Goal: Task Accomplishment & Management: Use online tool/utility

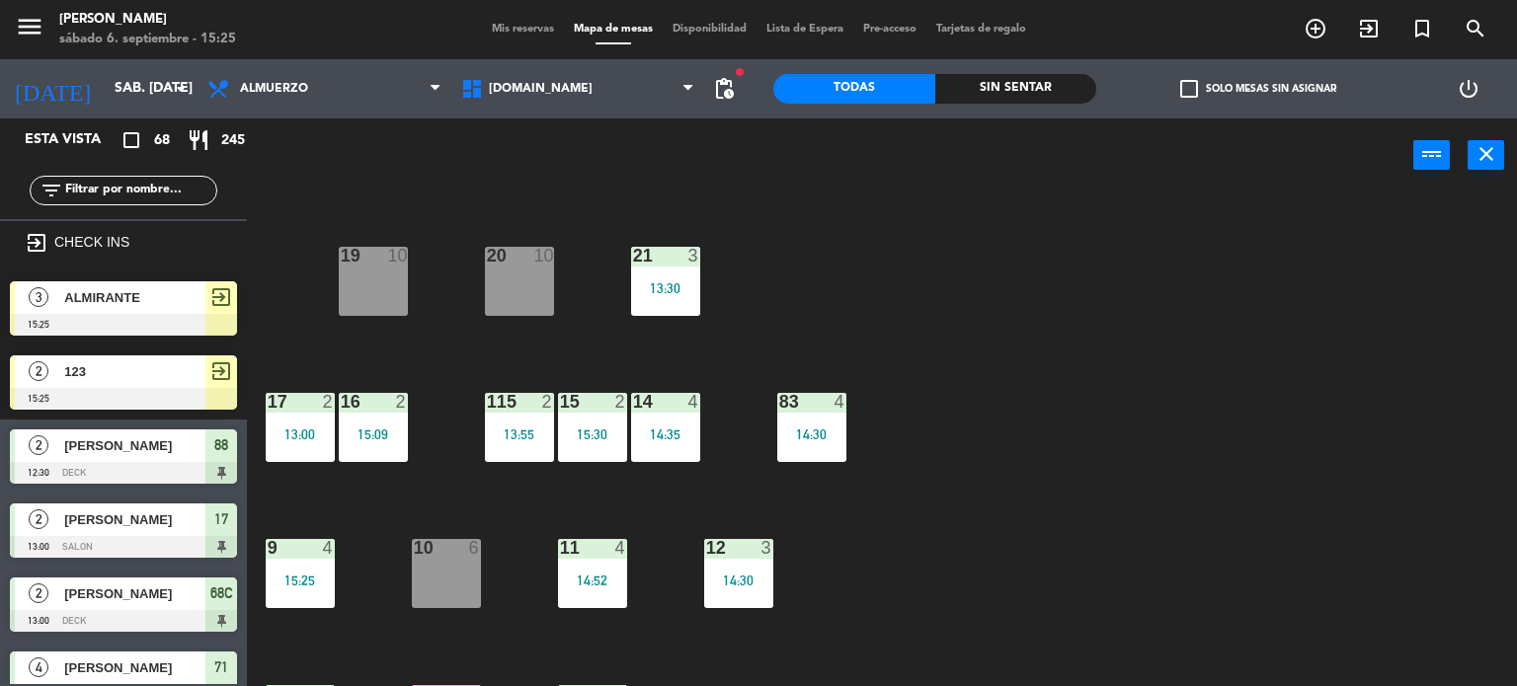
scroll to position [296, 0]
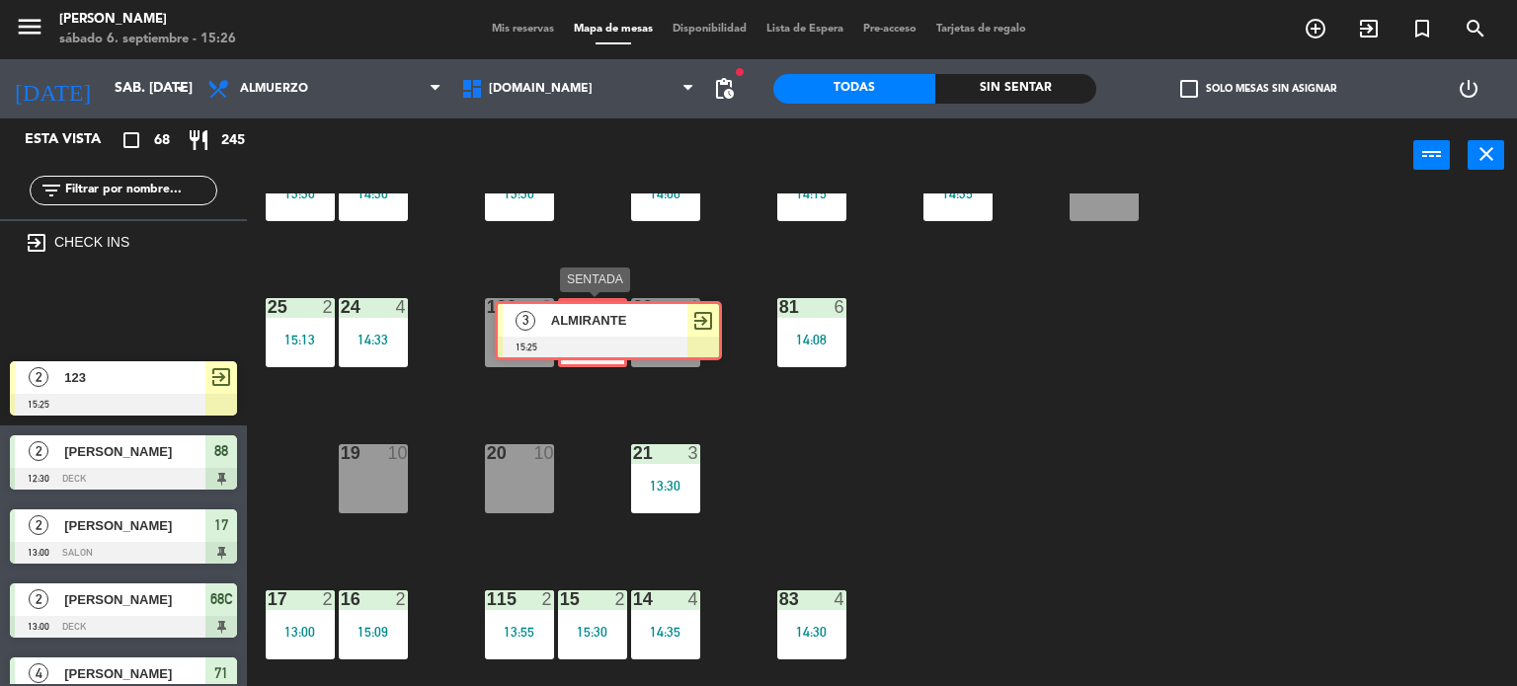
drag, startPoint x: 268, startPoint y: 325, endPoint x: 634, endPoint y: 321, distance: 366.3
click at [624, 319] on div "Esta vista crop_square 68 restaurant 245 filter_list exit_to_app CHECK INS 3 AL…" at bounding box center [758, 402] width 1517 height 569
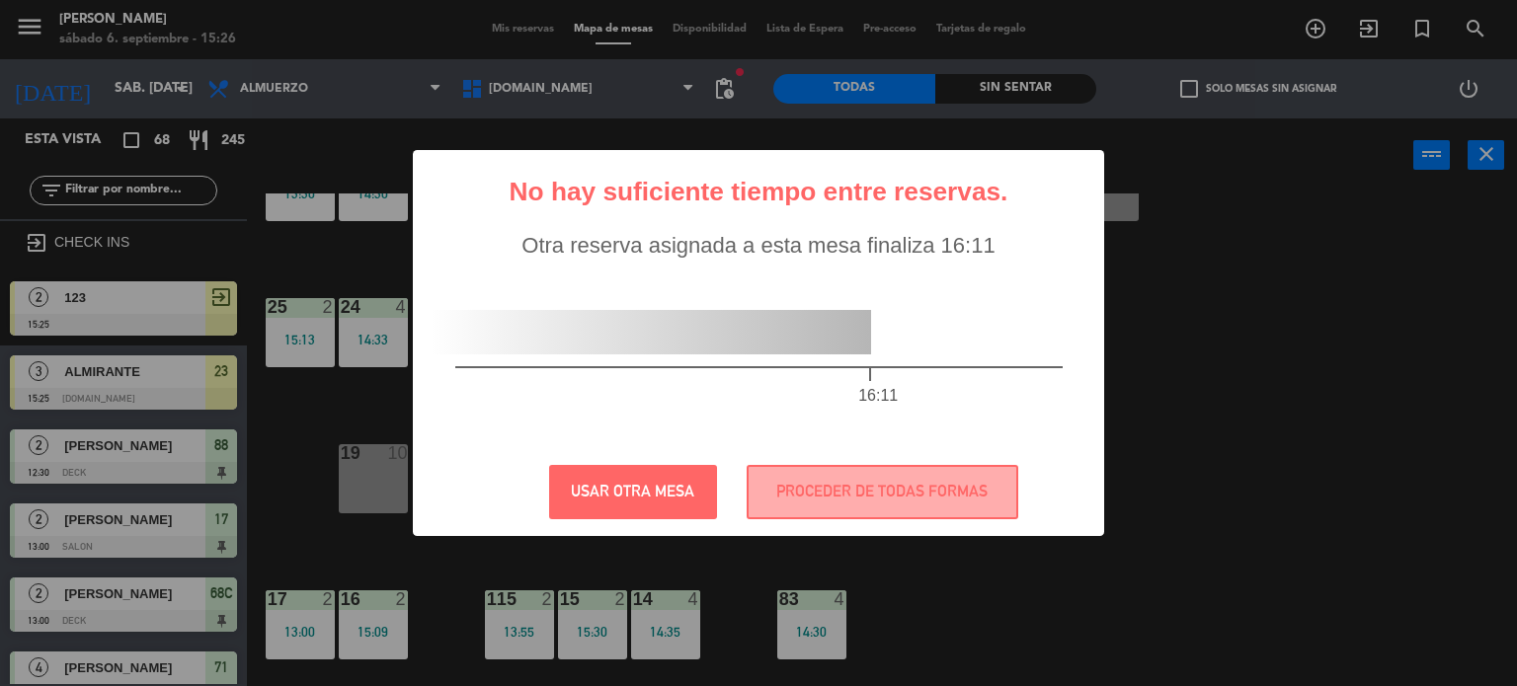
click at [638, 323] on div at bounding box center [651, 332] width 440 height 44
click at [658, 503] on button "USAR OTRA MESA" at bounding box center [633, 492] width 168 height 54
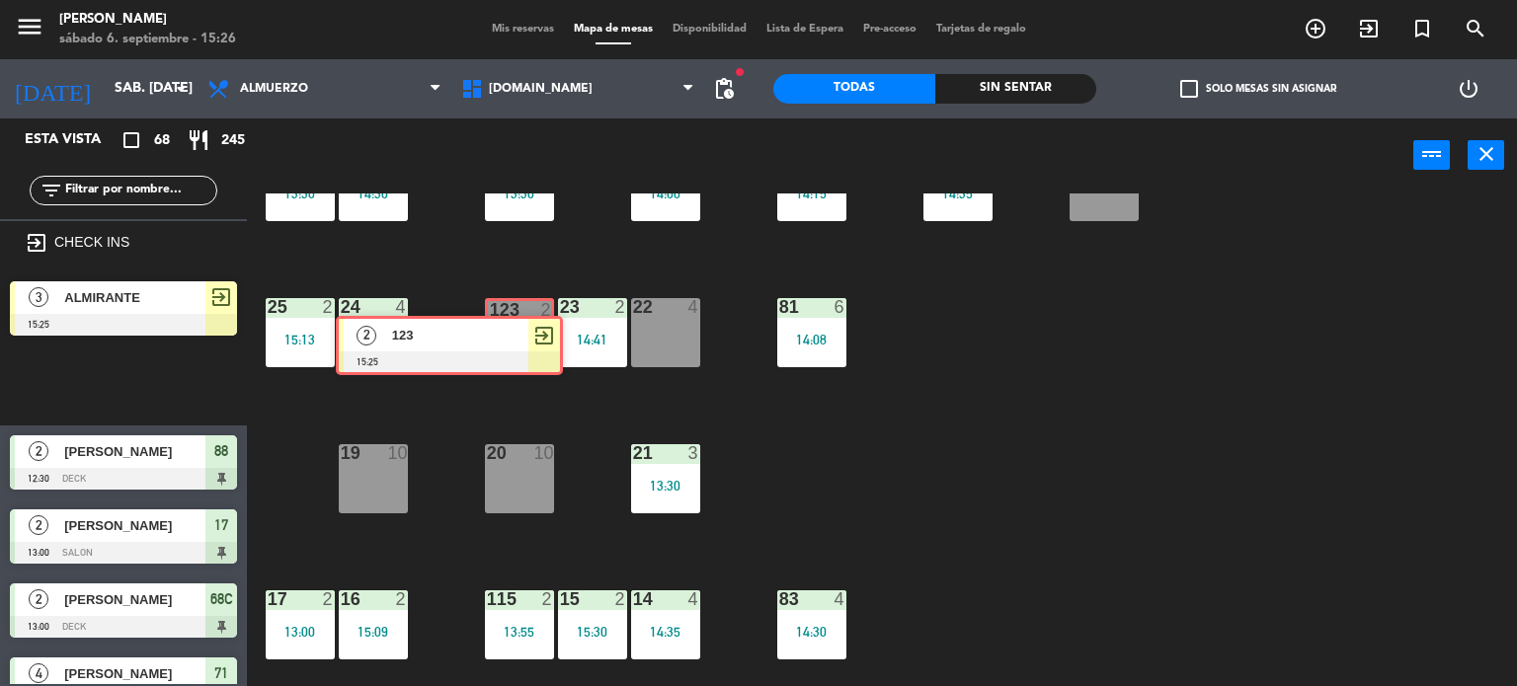
drag, startPoint x: 195, startPoint y: 377, endPoint x: 527, endPoint y: 335, distance: 335.5
click at [527, 335] on div "Esta vista crop_square 68 restaurant 245 filter_list exit_to_app CHECK INS 3 AL…" at bounding box center [758, 402] width 1517 height 569
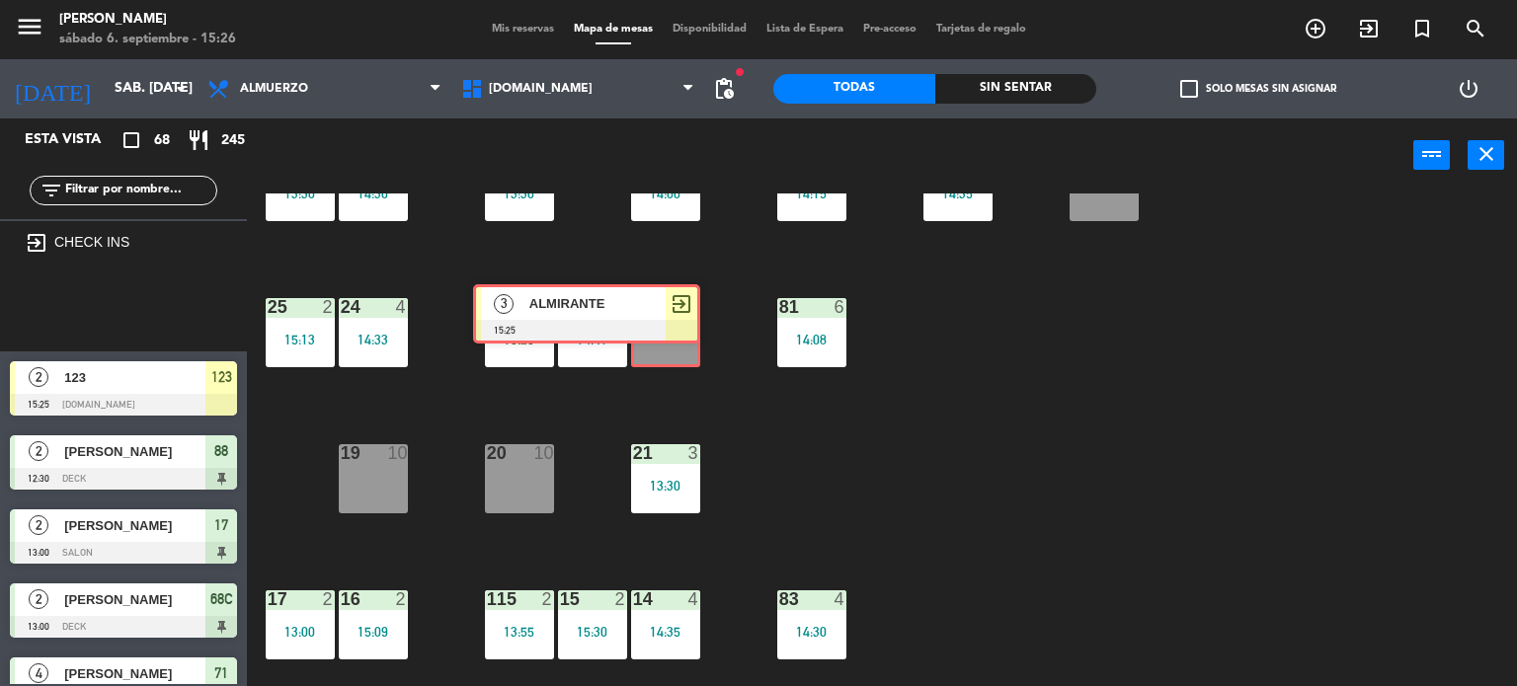
drag, startPoint x: 196, startPoint y: 315, endPoint x: 662, endPoint y: 330, distance: 465.3
click at [660, 320] on div "Esta vista crop_square 68 restaurant 245 filter_list exit_to_app CHECK INS 3 AL…" at bounding box center [758, 402] width 1517 height 569
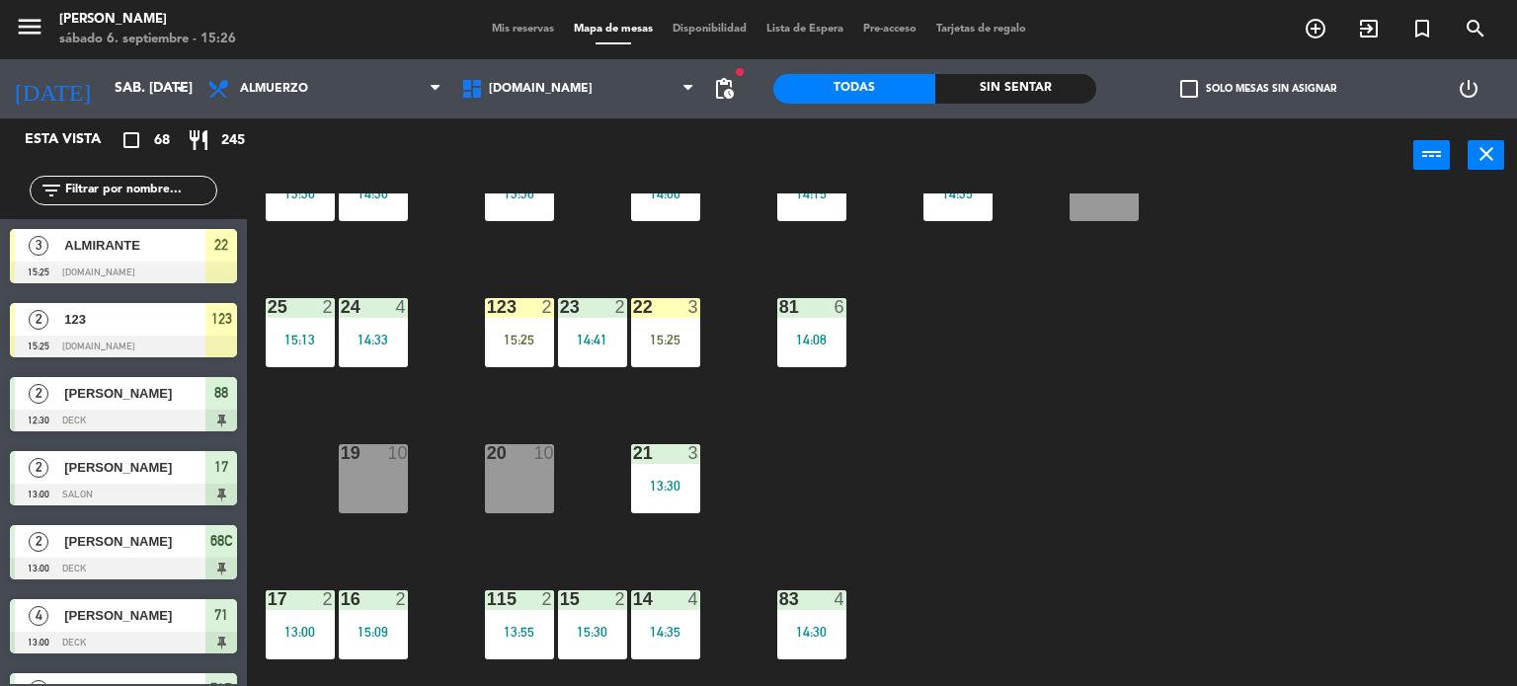
click at [663, 333] on div "15:25" at bounding box center [665, 340] width 69 height 14
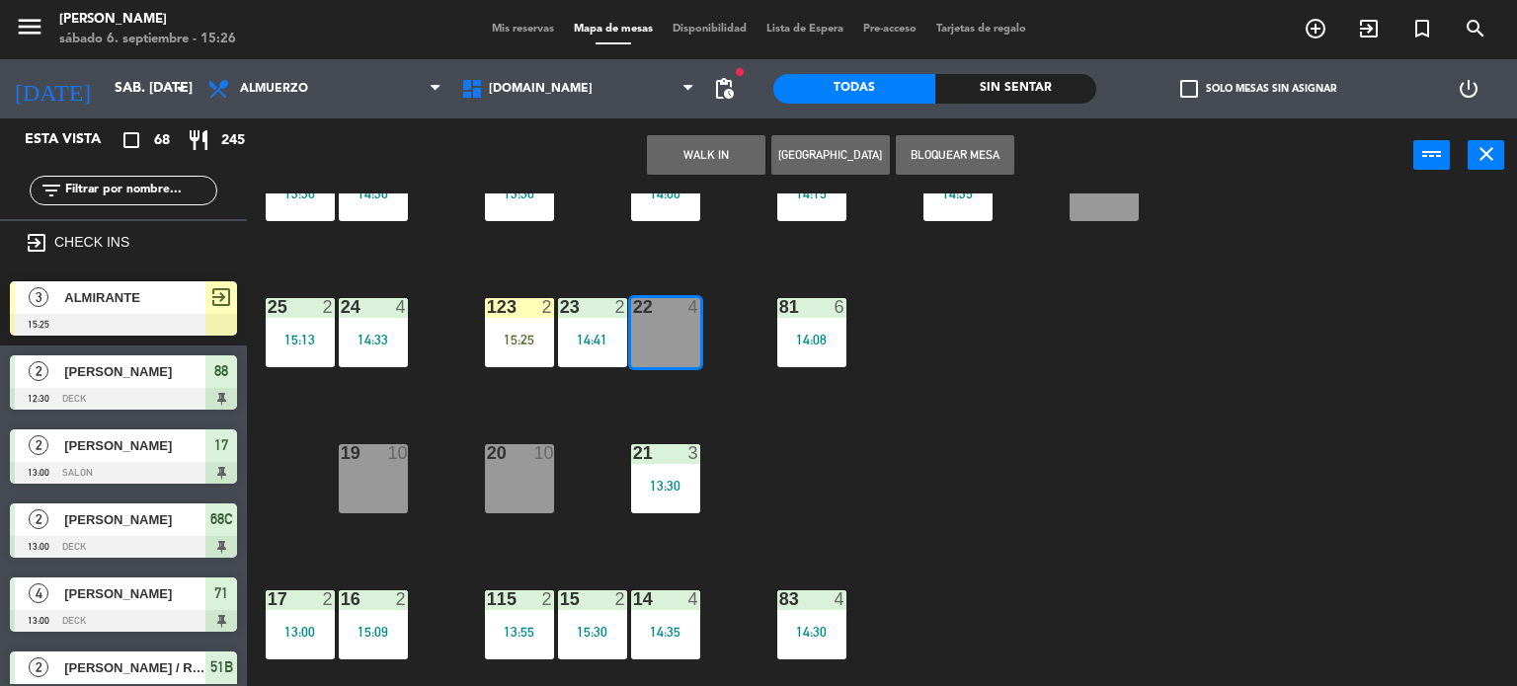
click at [714, 390] on div "34 2 14:27 35 5 13:30 36 8 43 2 37 10 CAVA 23 33 3 13:30 32 6 31 8 13:00 30 3 1…" at bounding box center [889, 441] width 1255 height 494
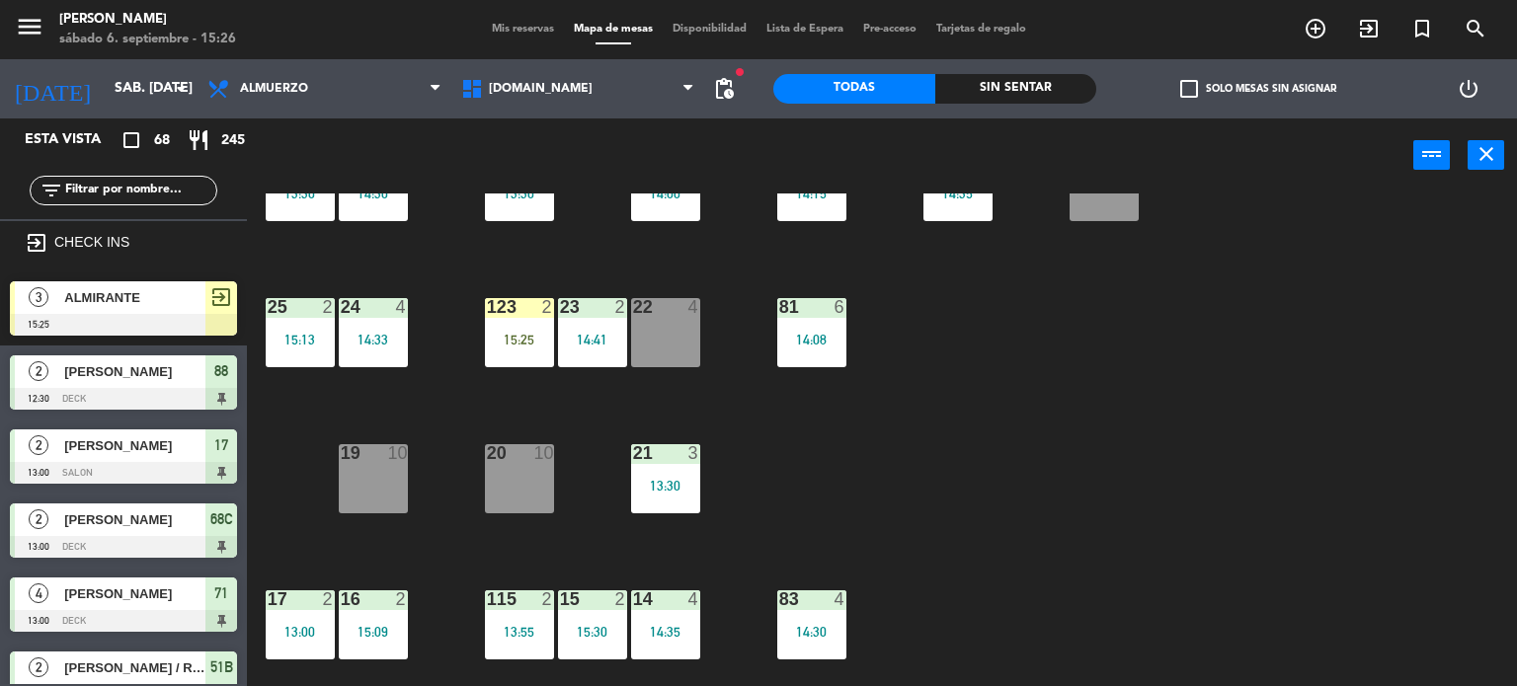
click at [509, 327] on div "123 2 15:25" at bounding box center [519, 332] width 69 height 69
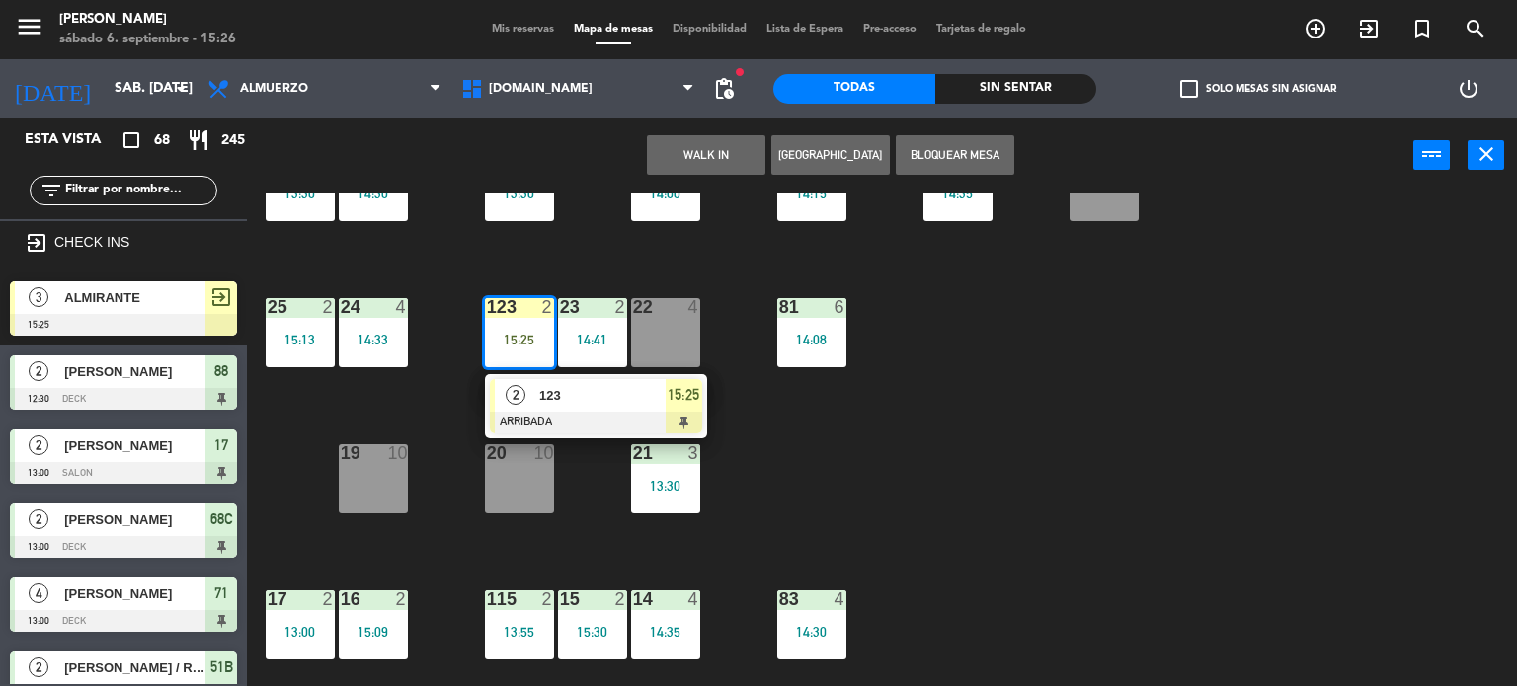
click at [557, 408] on div "123" at bounding box center [601, 395] width 128 height 33
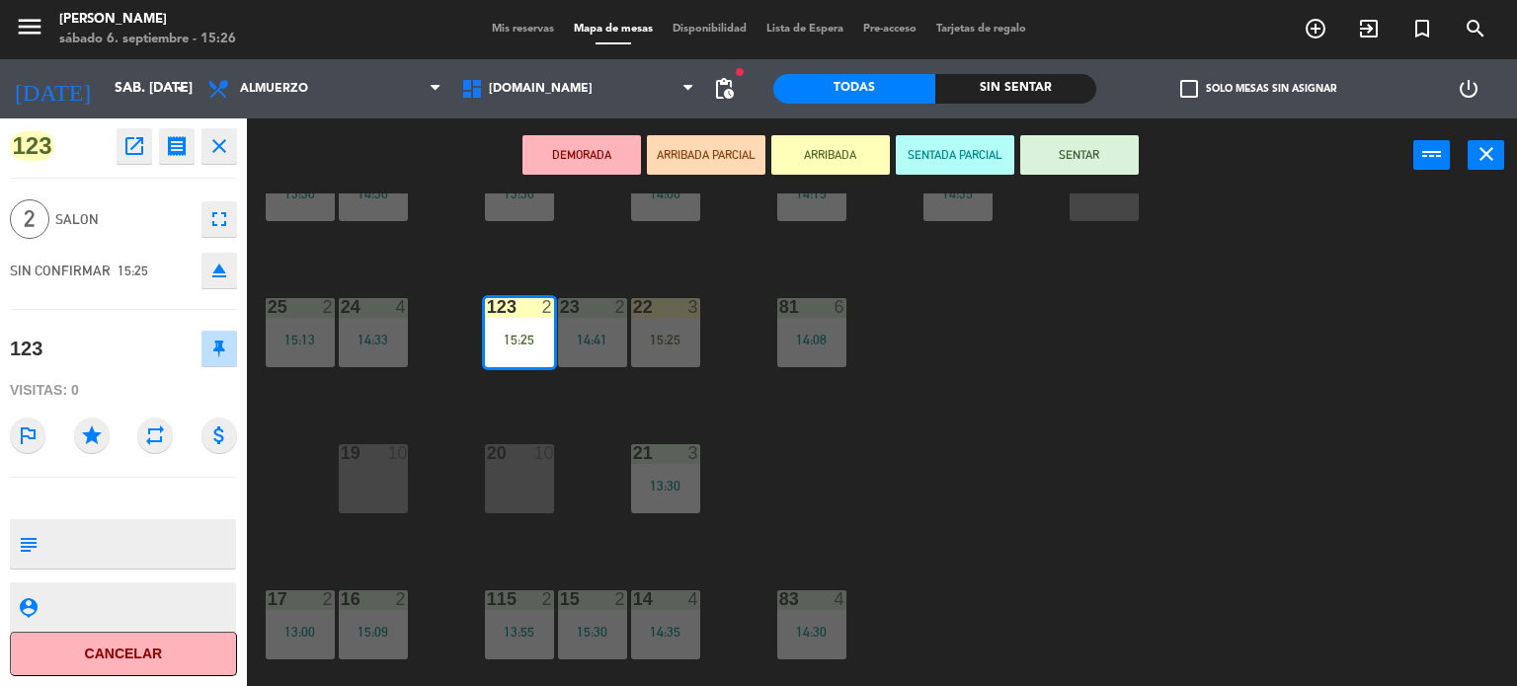
click at [1065, 163] on button "SENTAR" at bounding box center [1079, 154] width 118 height 39
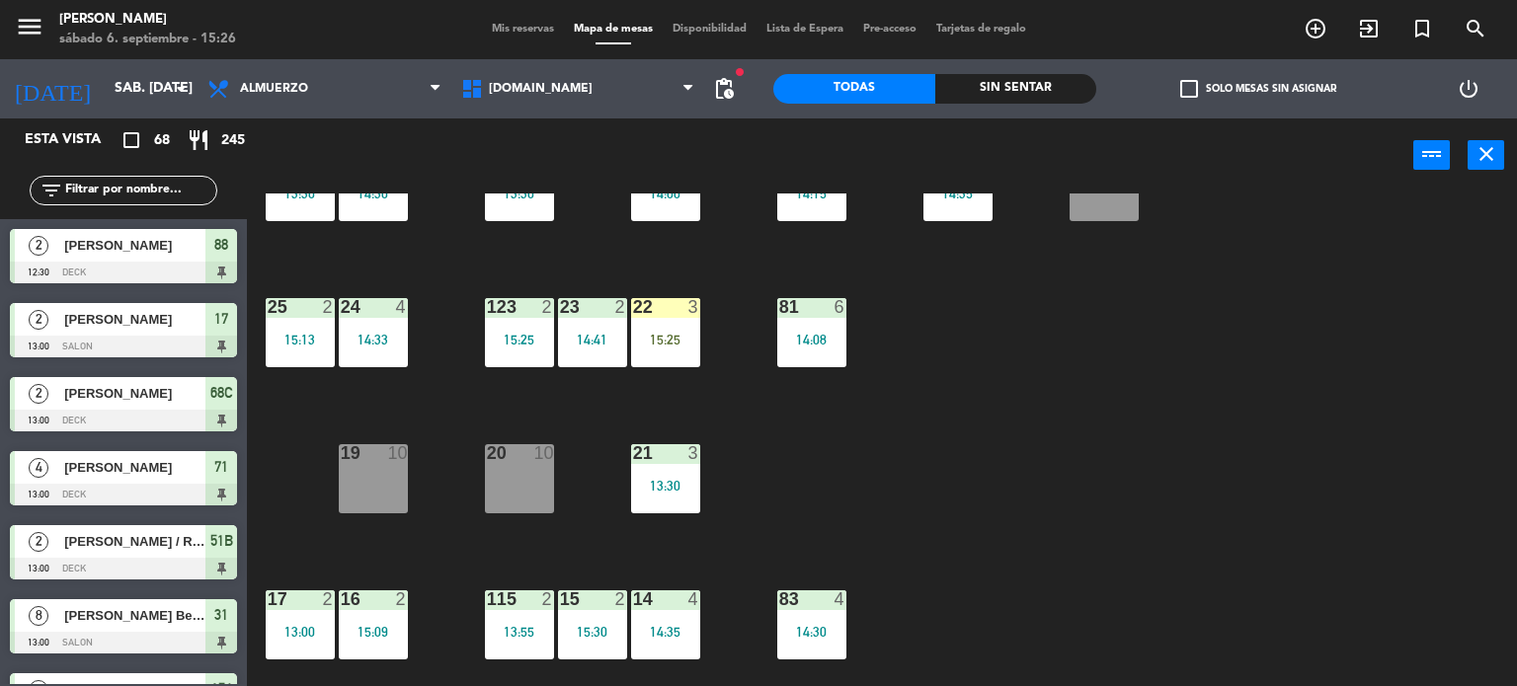
scroll to position [1252, 0]
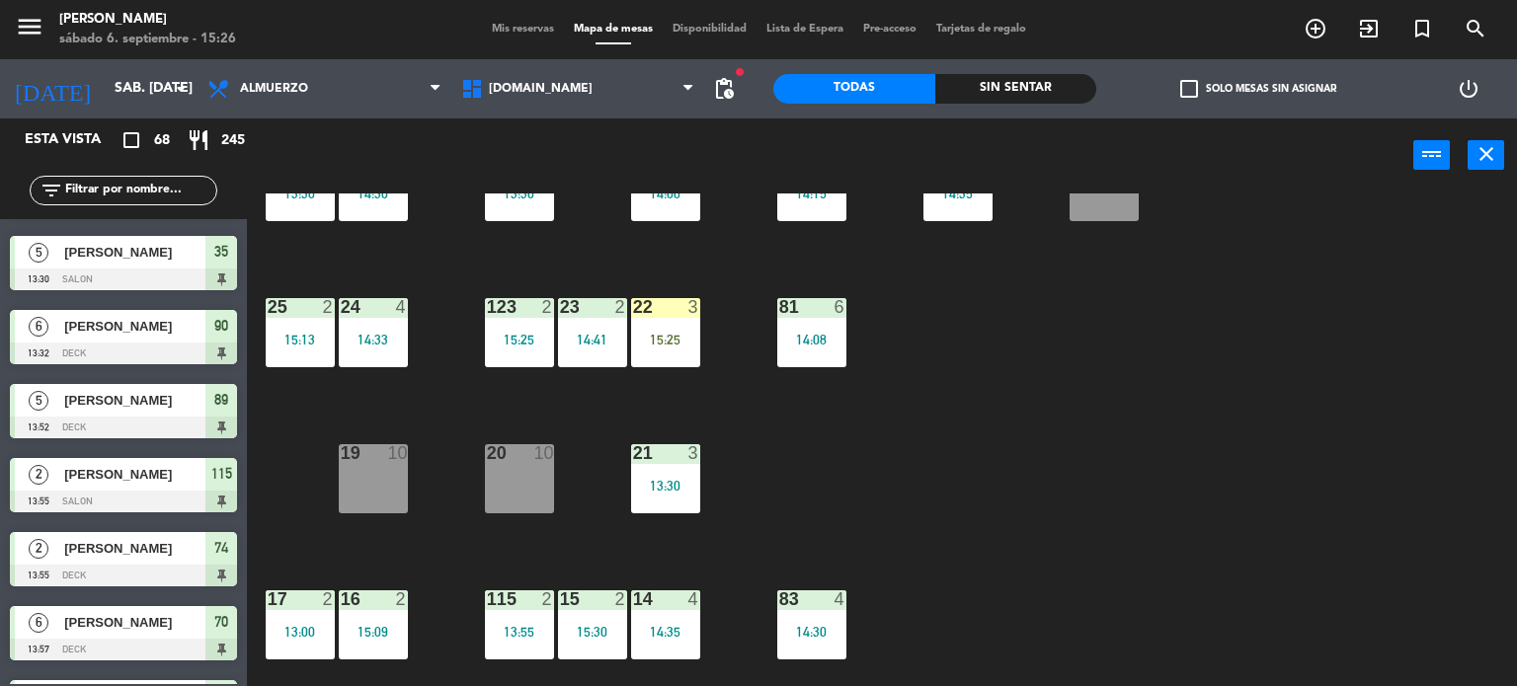
drag, startPoint x: 640, startPoint y: 350, endPoint x: 663, endPoint y: 366, distance: 28.2
click at [640, 350] on div "22 3 15:25" at bounding box center [665, 332] width 69 height 69
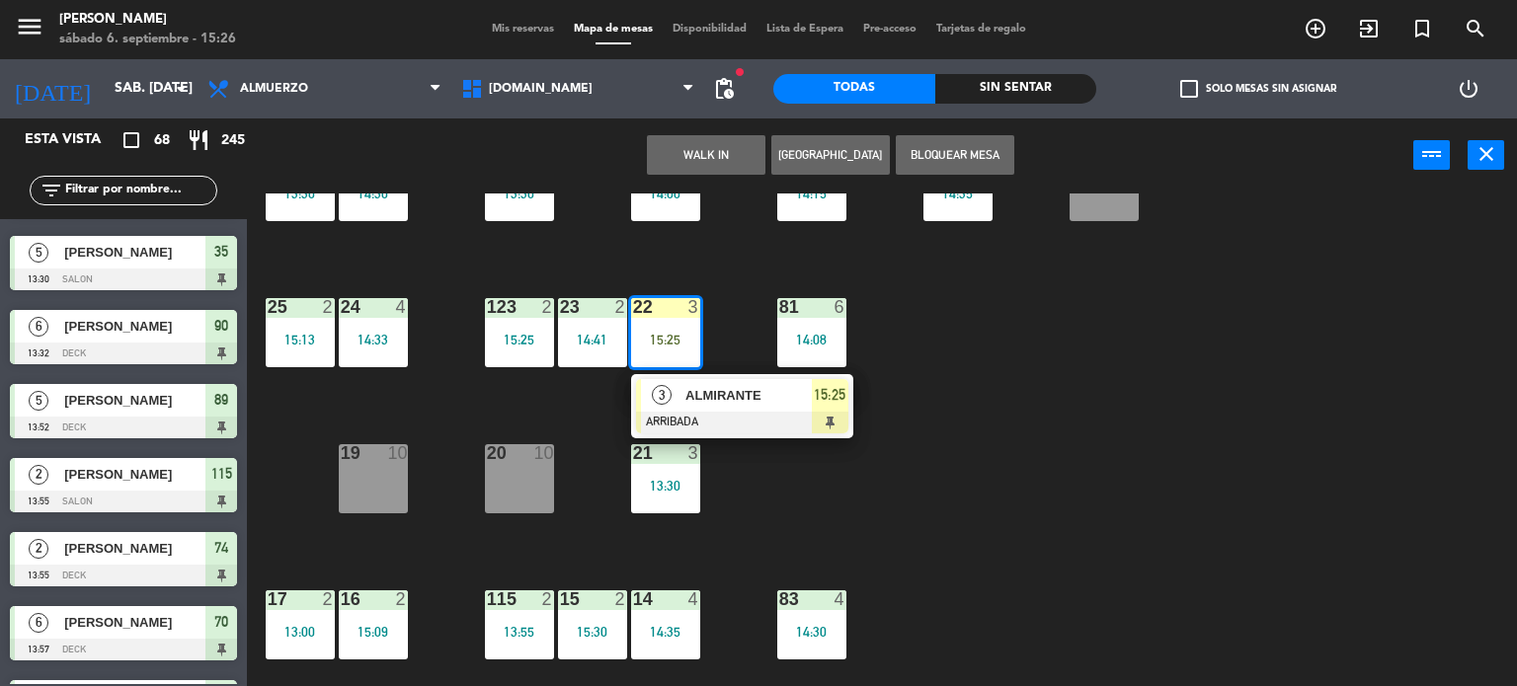
drag, startPoint x: 663, startPoint y: 366, endPoint x: 846, endPoint y: 366, distance: 183.7
click at [725, 428] on div "3 ALMIRANTE ARRIBADA 15:25" at bounding box center [742, 406] width 252 height 64
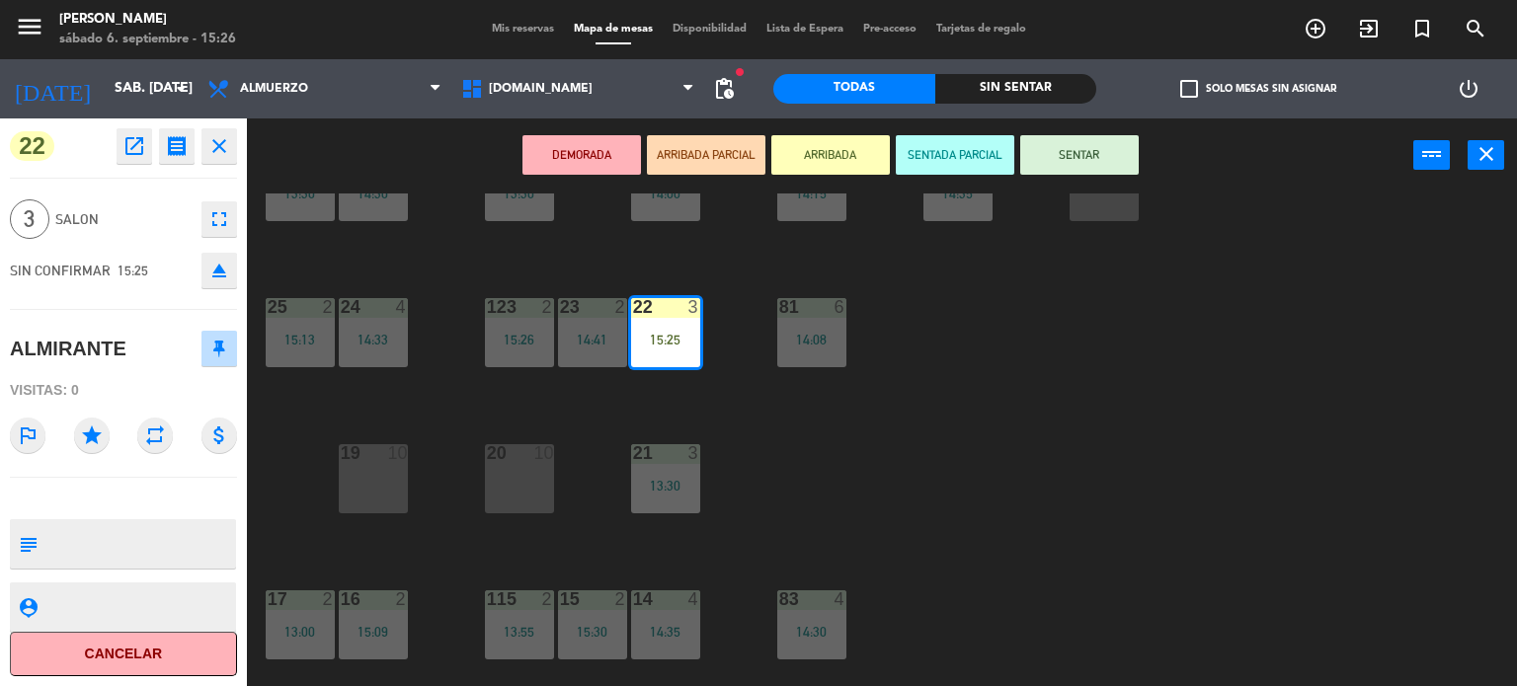
click at [1045, 137] on button "SENTAR" at bounding box center [1079, 154] width 118 height 39
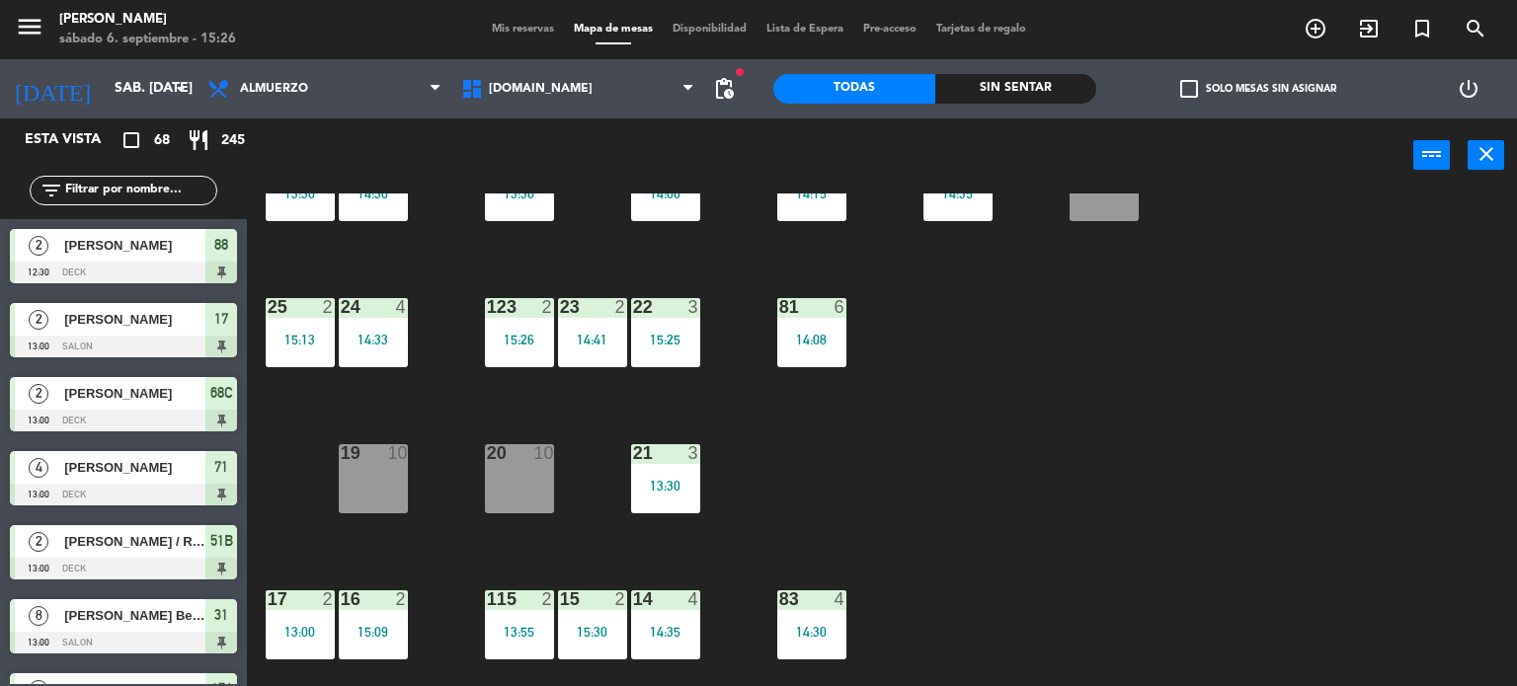
scroll to position [1327, 0]
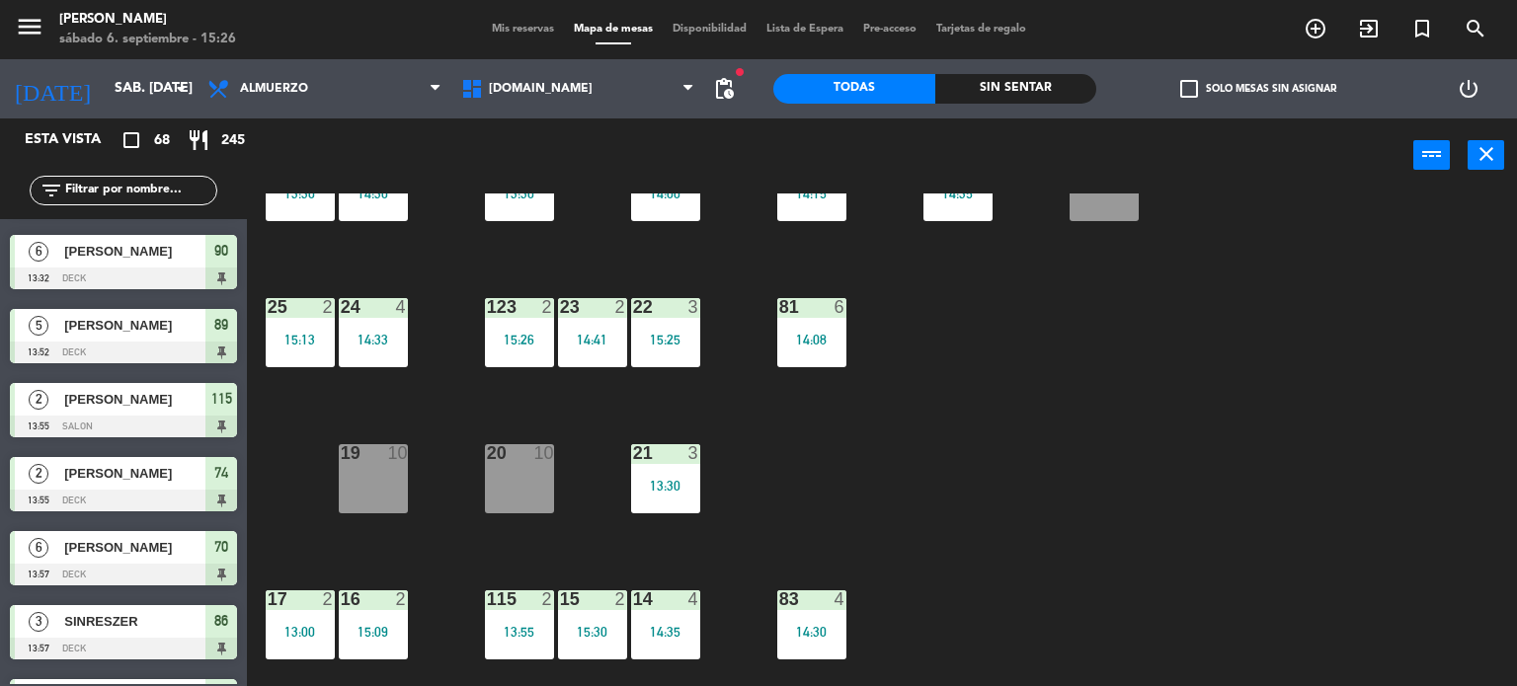
click at [1182, 83] on span "check_box_outline_blank" at bounding box center [1189, 89] width 18 height 18
click at [1258, 89] on input "check_box_outline_blank Solo mesas sin asignar" at bounding box center [1258, 89] width 0 height 0
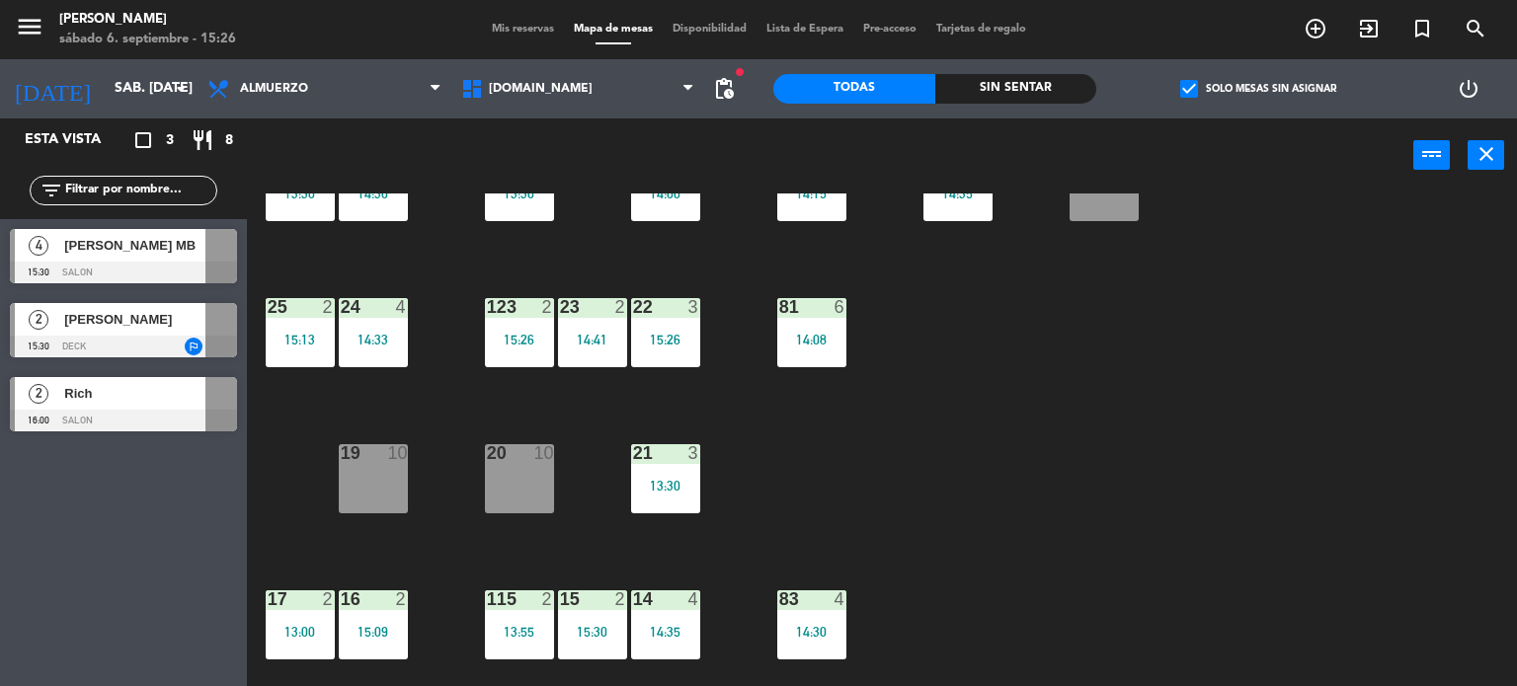
click at [1180, 84] on span "check_box" at bounding box center [1189, 89] width 18 height 18
click at [1258, 89] on input "check_box Solo mesas sin asignar" at bounding box center [1258, 89] width 0 height 0
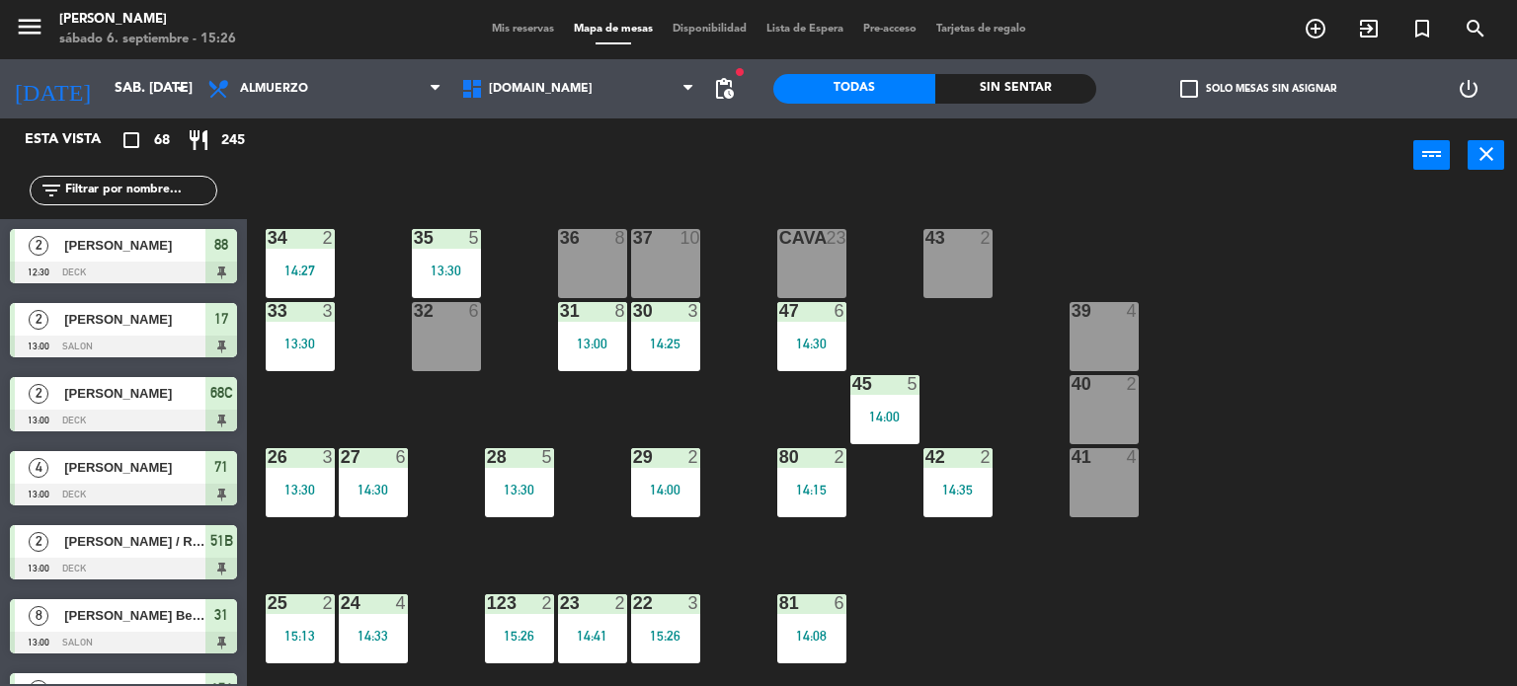
drag, startPoint x: 914, startPoint y: 321, endPoint x: 861, endPoint y: 193, distance: 139.0
click at [860, 196] on div "34 2 14:27 35 5 13:30 36 8 43 2 37 10 CAVA 23 33 3 13:30 32 6 31 8 13:00 30 3 1…" at bounding box center [889, 441] width 1255 height 494
click at [450, 335] on div "32 6" at bounding box center [446, 336] width 69 height 69
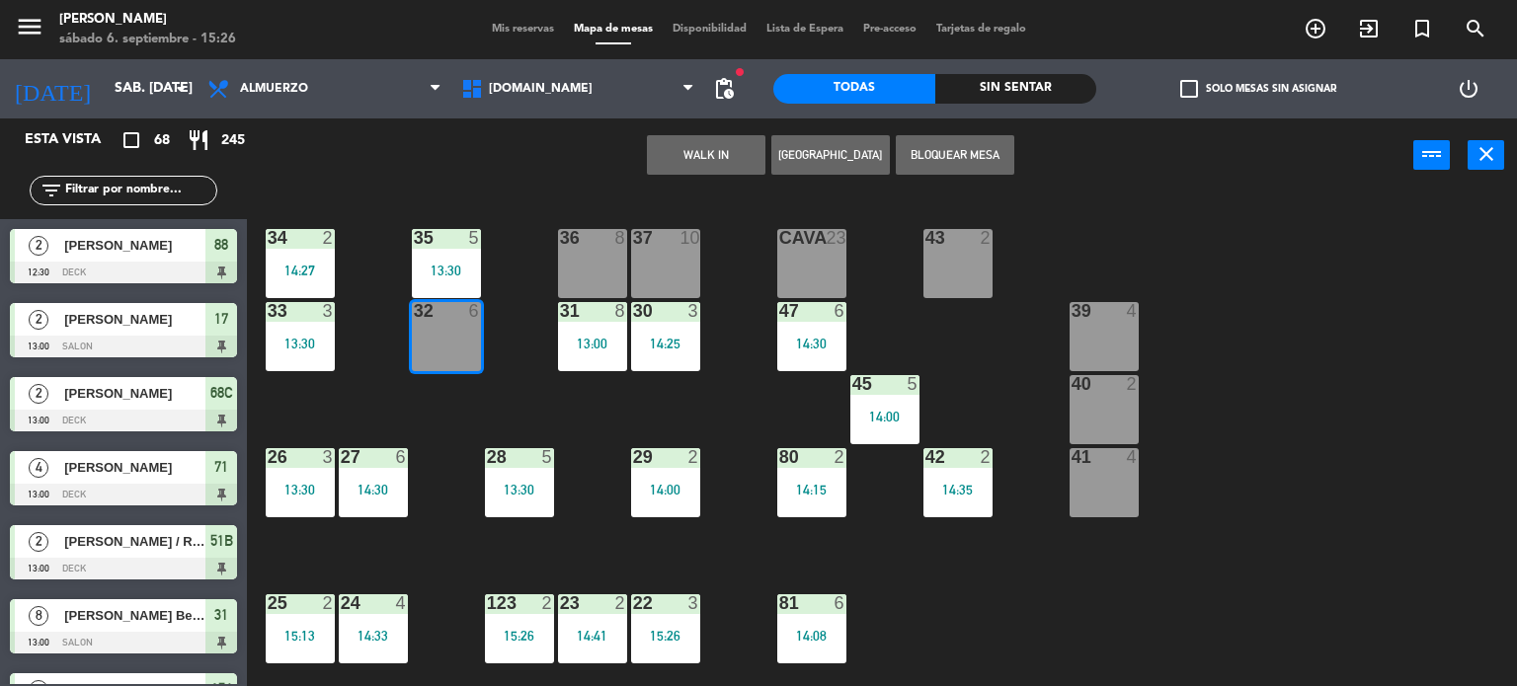
click at [496, 307] on div "34 2 14:27 35 5 13:30 36 8 43 2 37 10 CAVA 23 33 3 13:30 32 6 31 8 13:00 30 3 1…" at bounding box center [889, 441] width 1255 height 494
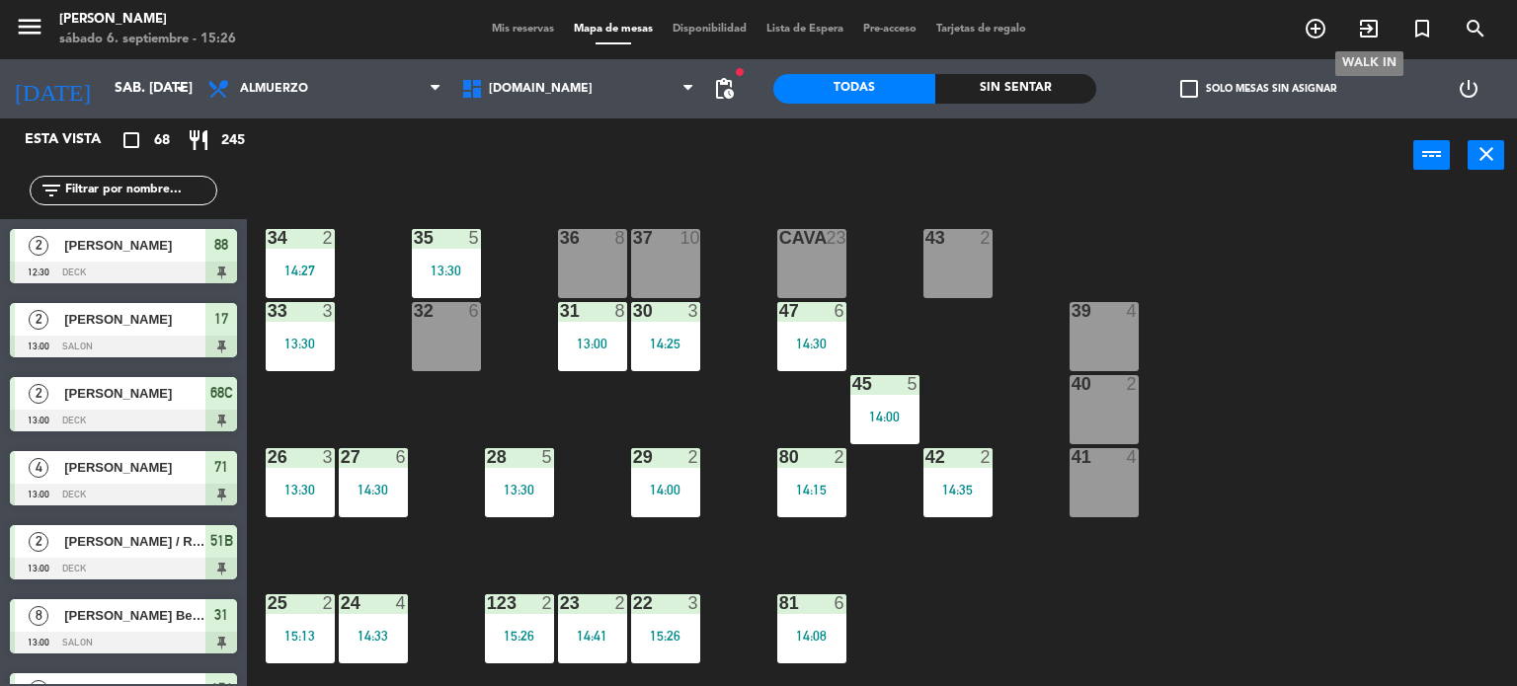
click at [1357, 39] on icon "exit_to_app" at bounding box center [1369, 29] width 24 height 24
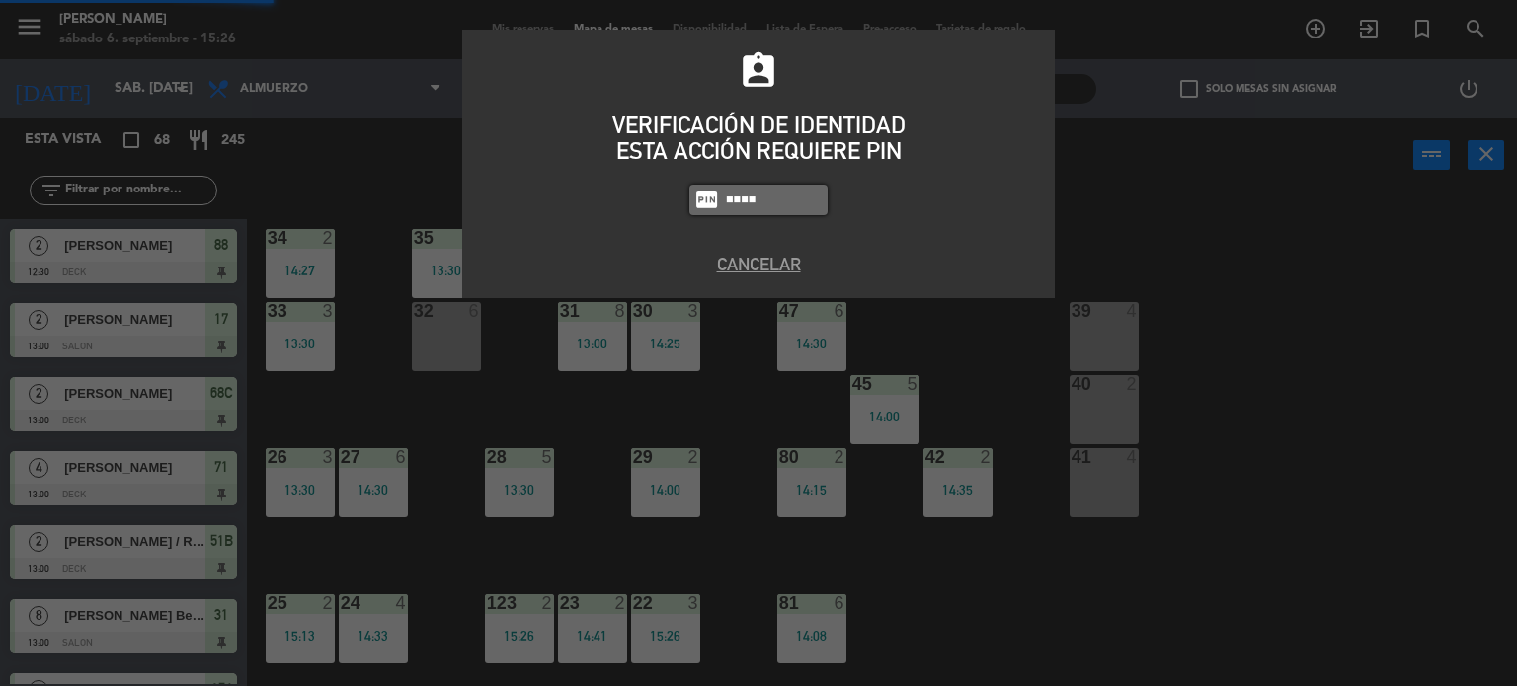
type input "4307"
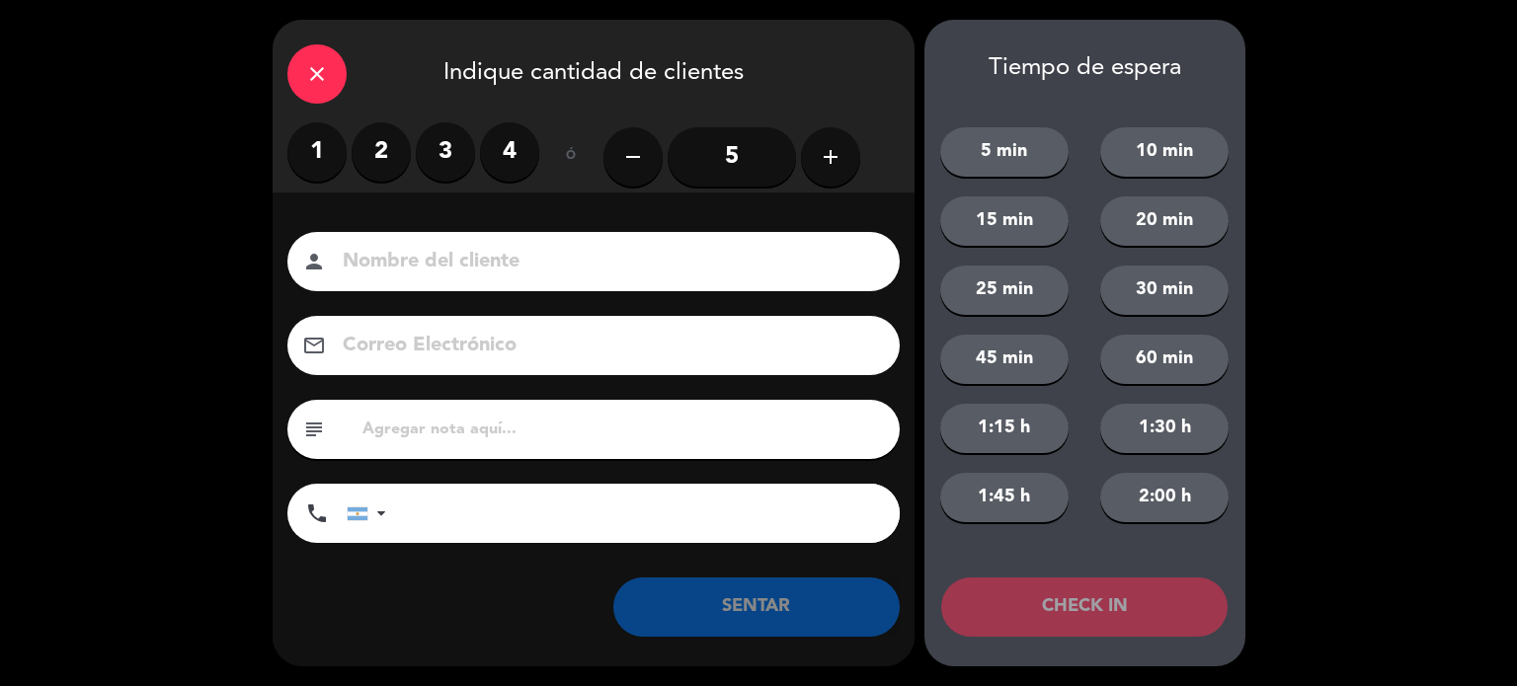
click at [497, 156] on label "4" at bounding box center [509, 151] width 59 height 59
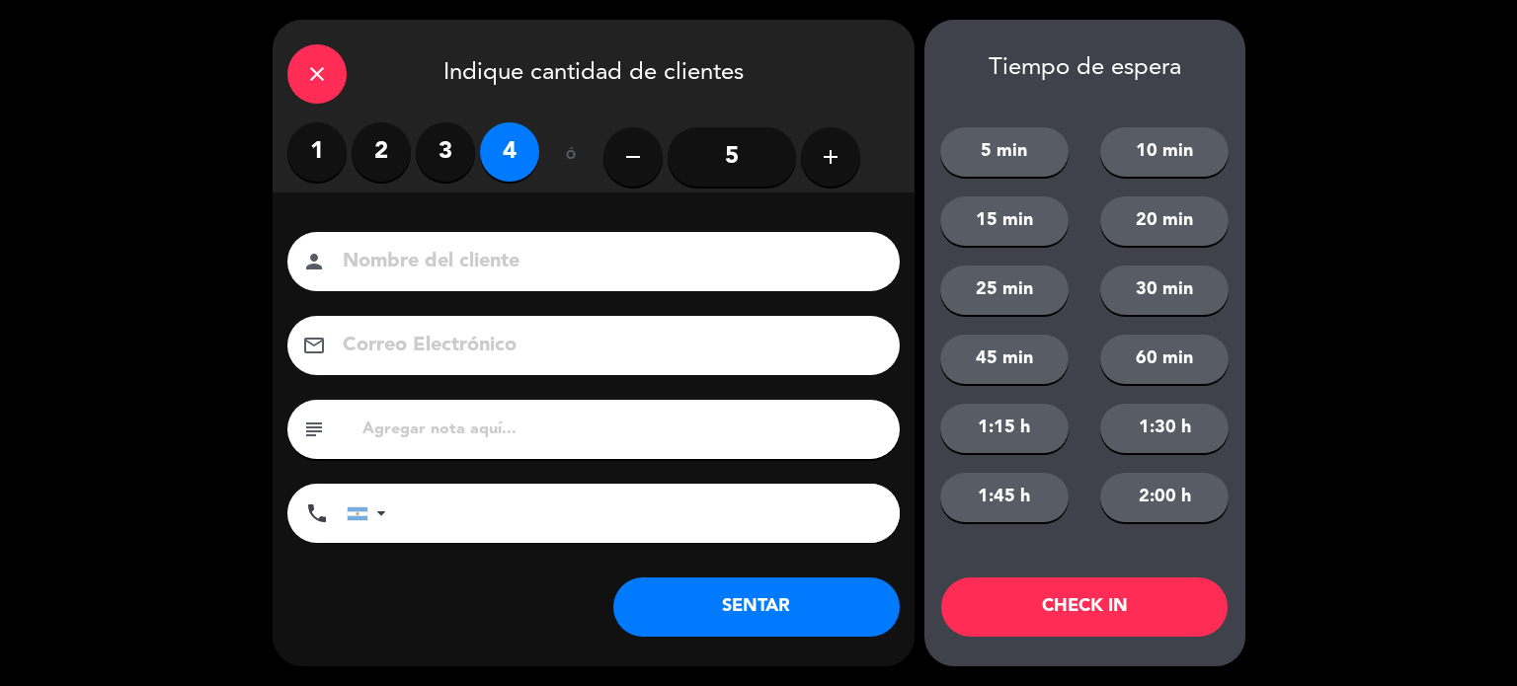
click at [507, 249] on input at bounding box center [607, 262] width 533 height 35
type input "32"
click at [1003, 607] on button "CHECK IN" at bounding box center [1084, 607] width 286 height 59
click at [315, 60] on div "close" at bounding box center [316, 73] width 59 height 59
